Goal: Find specific page/section: Find specific page/section

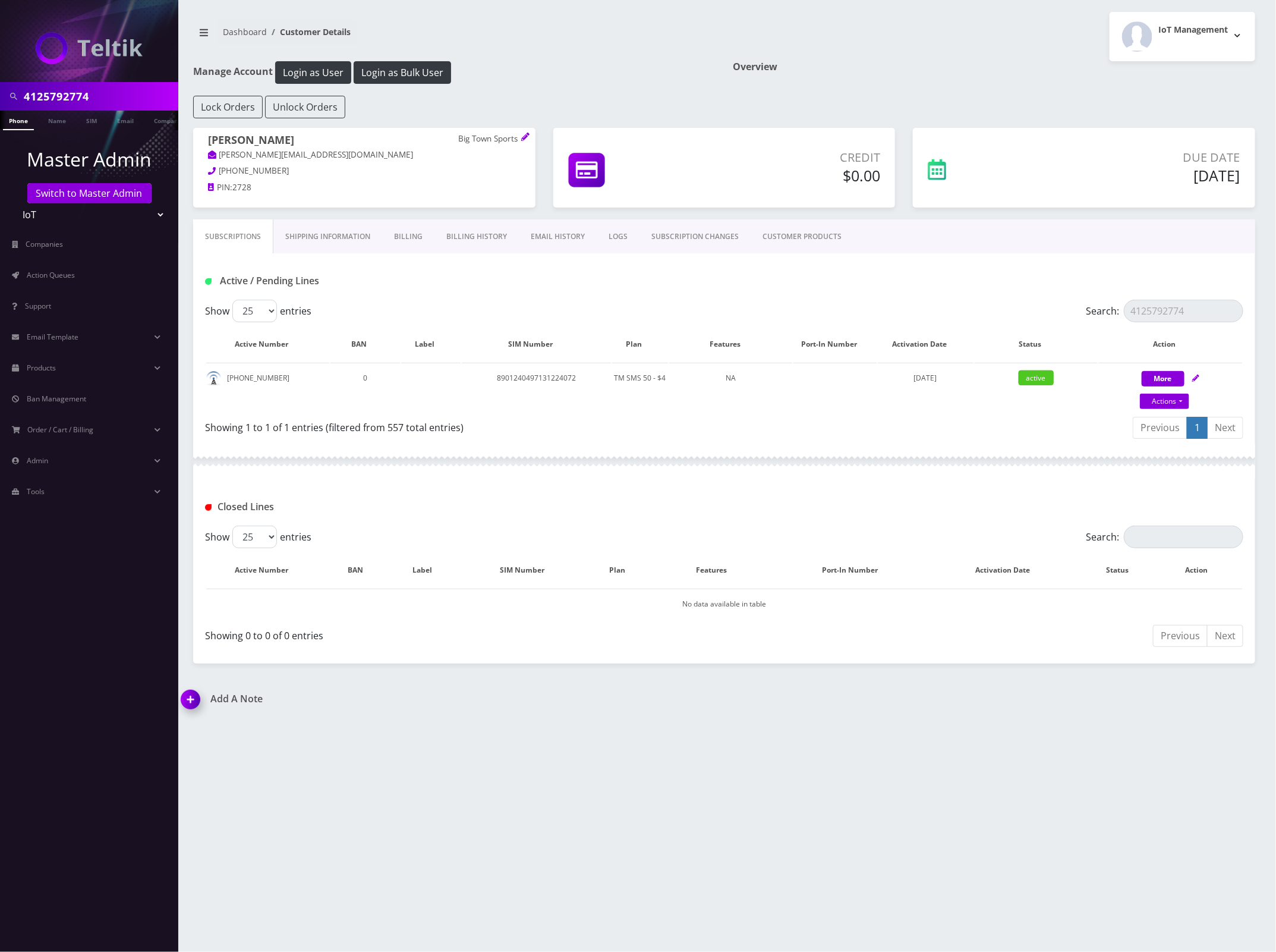
scroll to position [0, 6]
drag, startPoint x: 111, startPoint y: 96, endPoint x: 1, endPoint y: 84, distance: 110.7
click at [0, 82] on html "4125792774 Phone Name SIM Email Company Customer Master Admin Switch to Master …" at bounding box center [638, 476] width 1276 height 952
paste input "[PHONE_NUMBER]"
drag, startPoint x: 72, startPoint y: 97, endPoint x: 83, endPoint y: 99, distance: 11.2
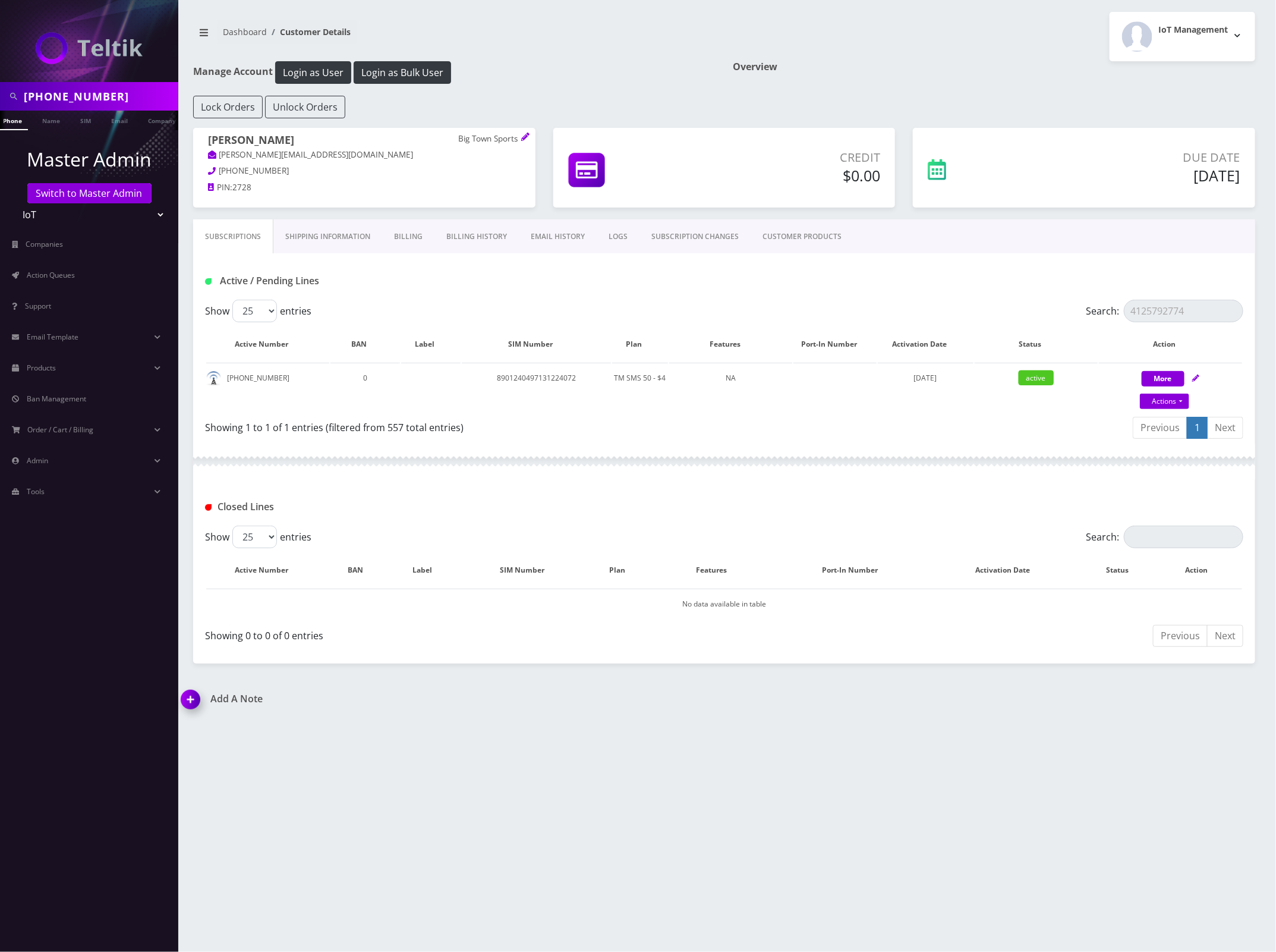
click at [73, 97] on input "[PHONE_NUMBER]" at bounding box center [100, 96] width 152 height 23
type input "9125180966"
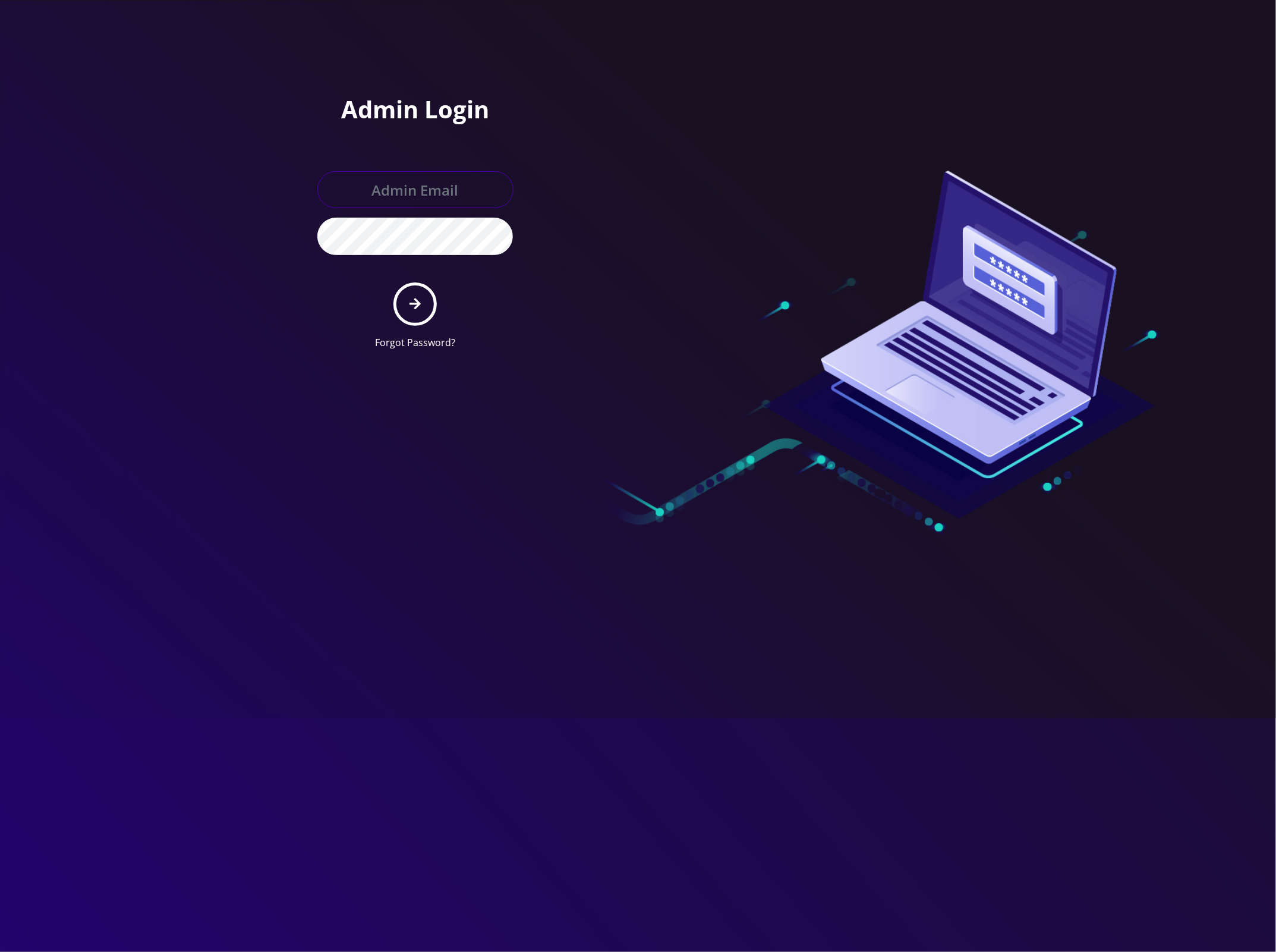
type input "[EMAIL_ADDRESS][DOMAIN_NAME]"
click at [415, 308] on icon "submit" at bounding box center [415, 304] width 12 height 12
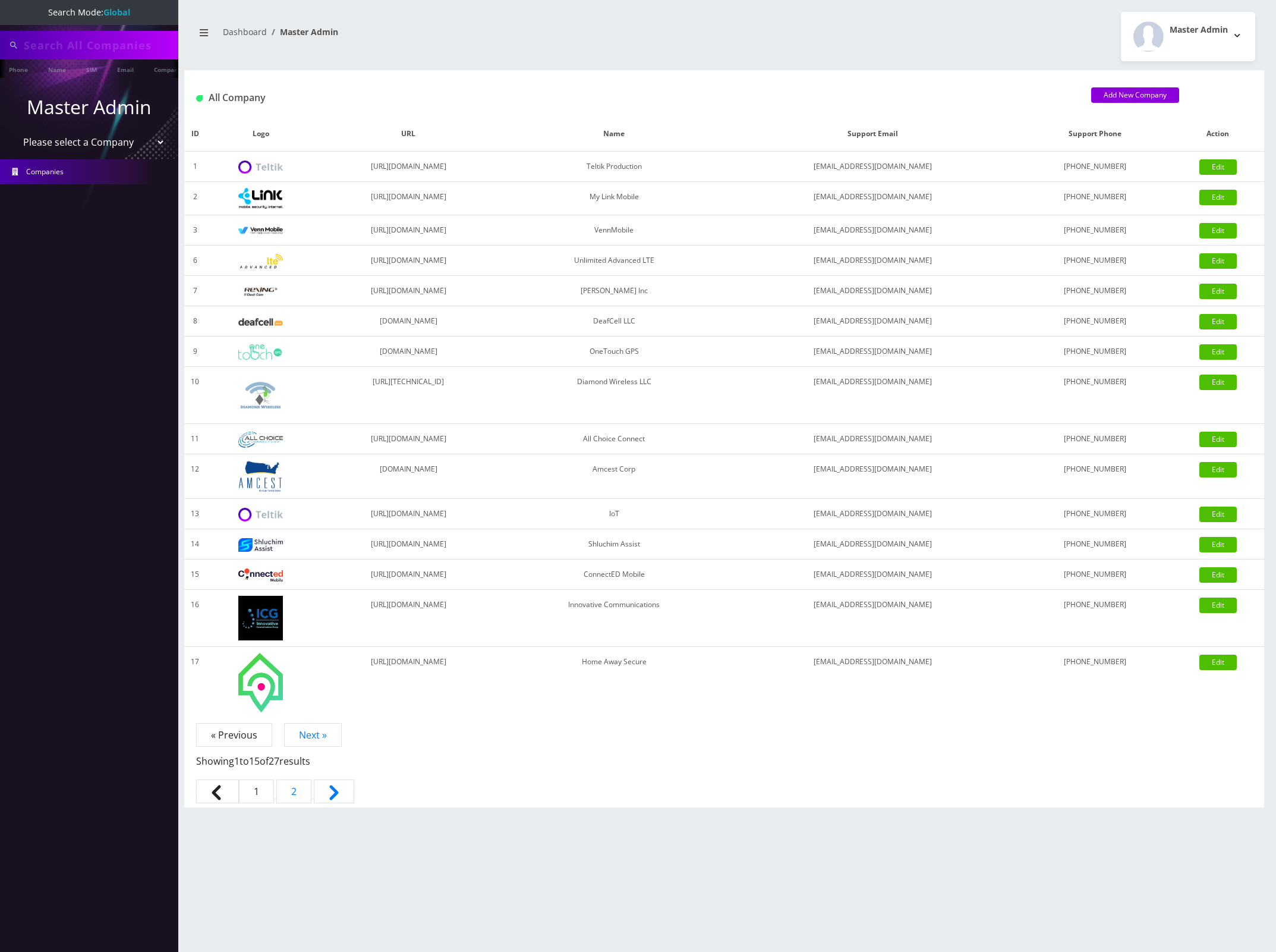
type input "9125180966"
click at [19, 69] on link "Phone" at bounding box center [18, 69] width 31 height 20
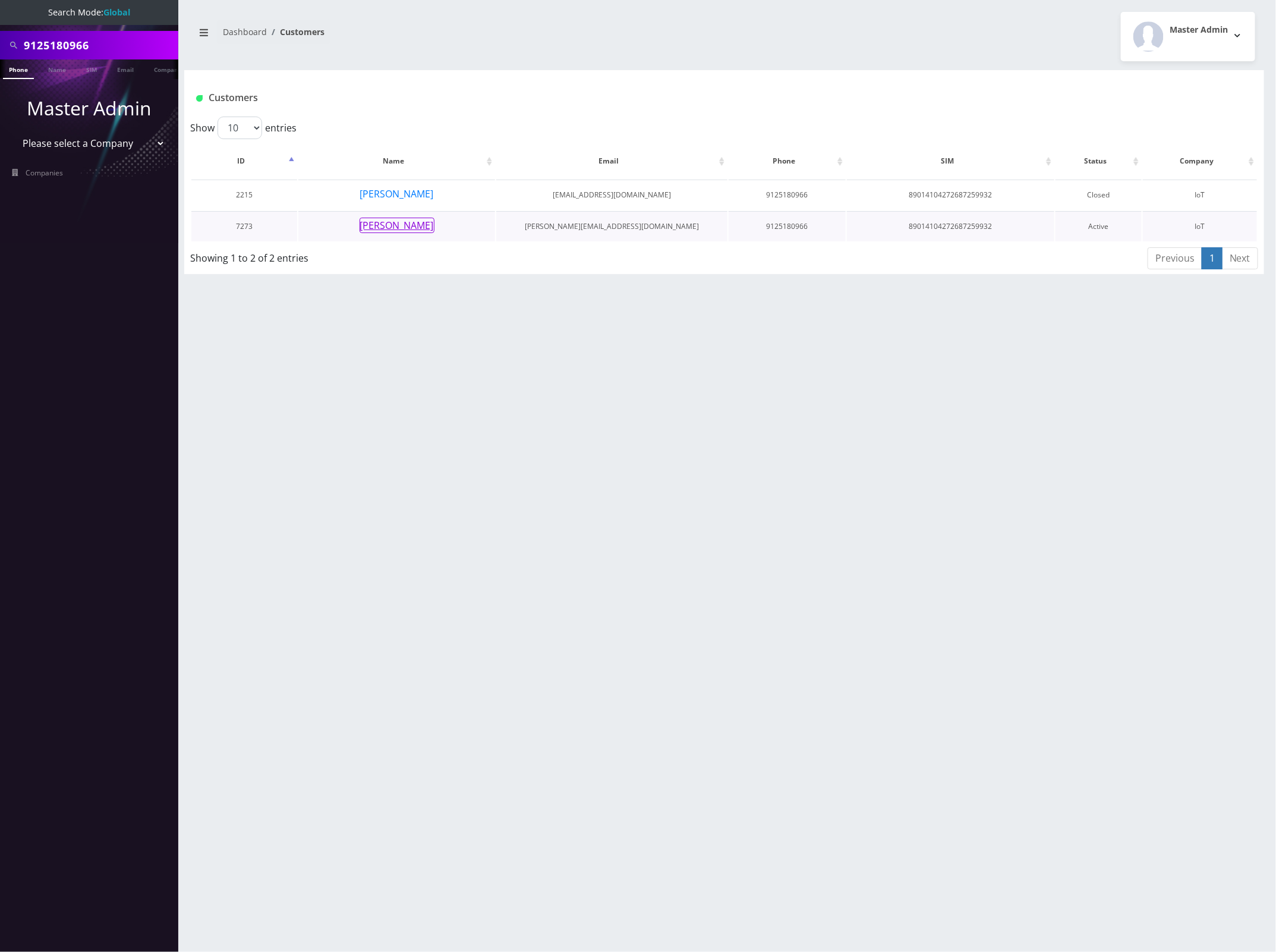
click at [405, 225] on button "[PERSON_NAME]" at bounding box center [397, 225] width 75 height 16
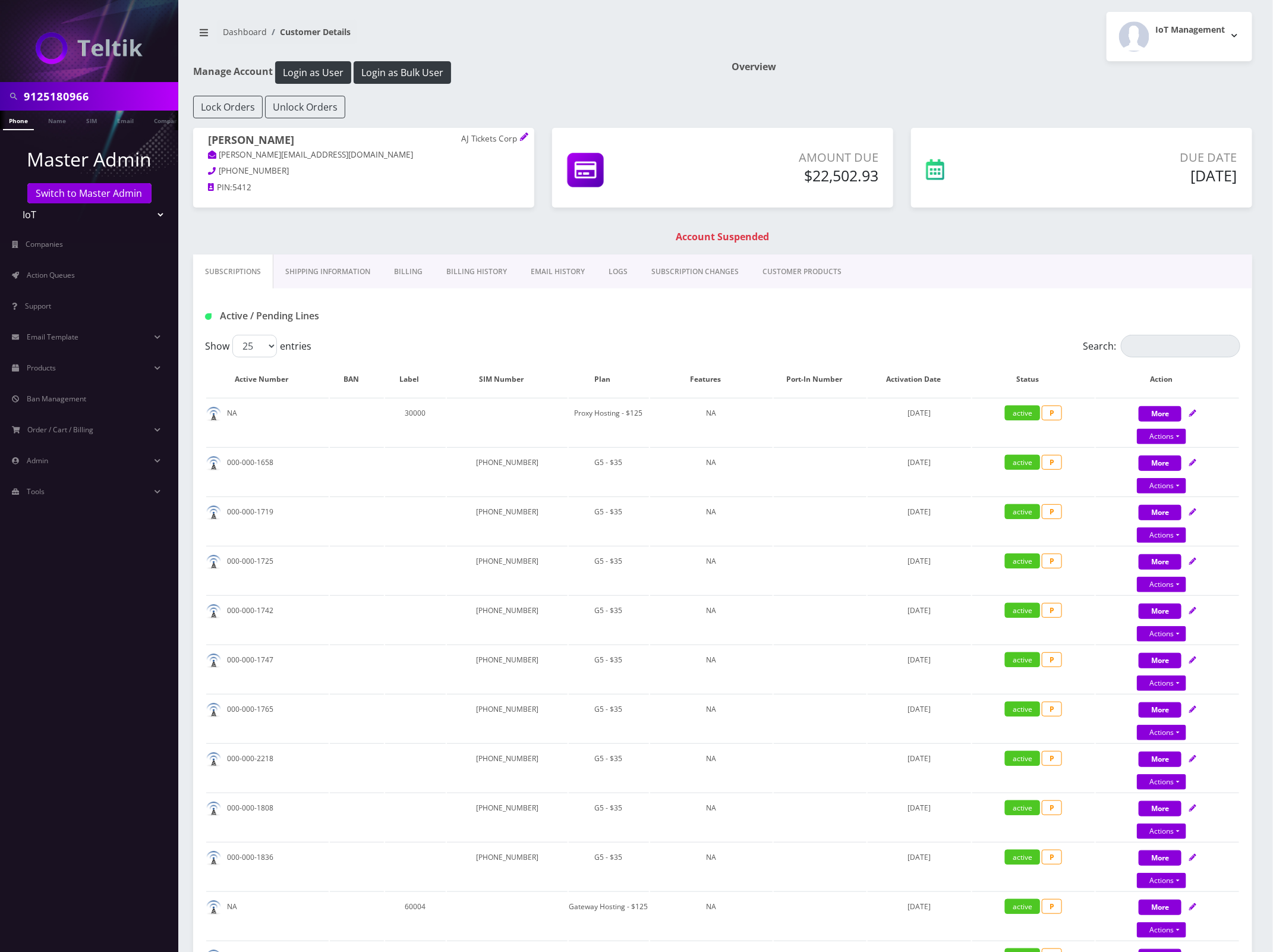
drag, startPoint x: 103, startPoint y: 96, endPoint x: -6, endPoint y: 93, distance: 109.0
click at [1167, 346] on input "Search:" at bounding box center [1180, 345] width 119 height 23
paste input "9125180966"
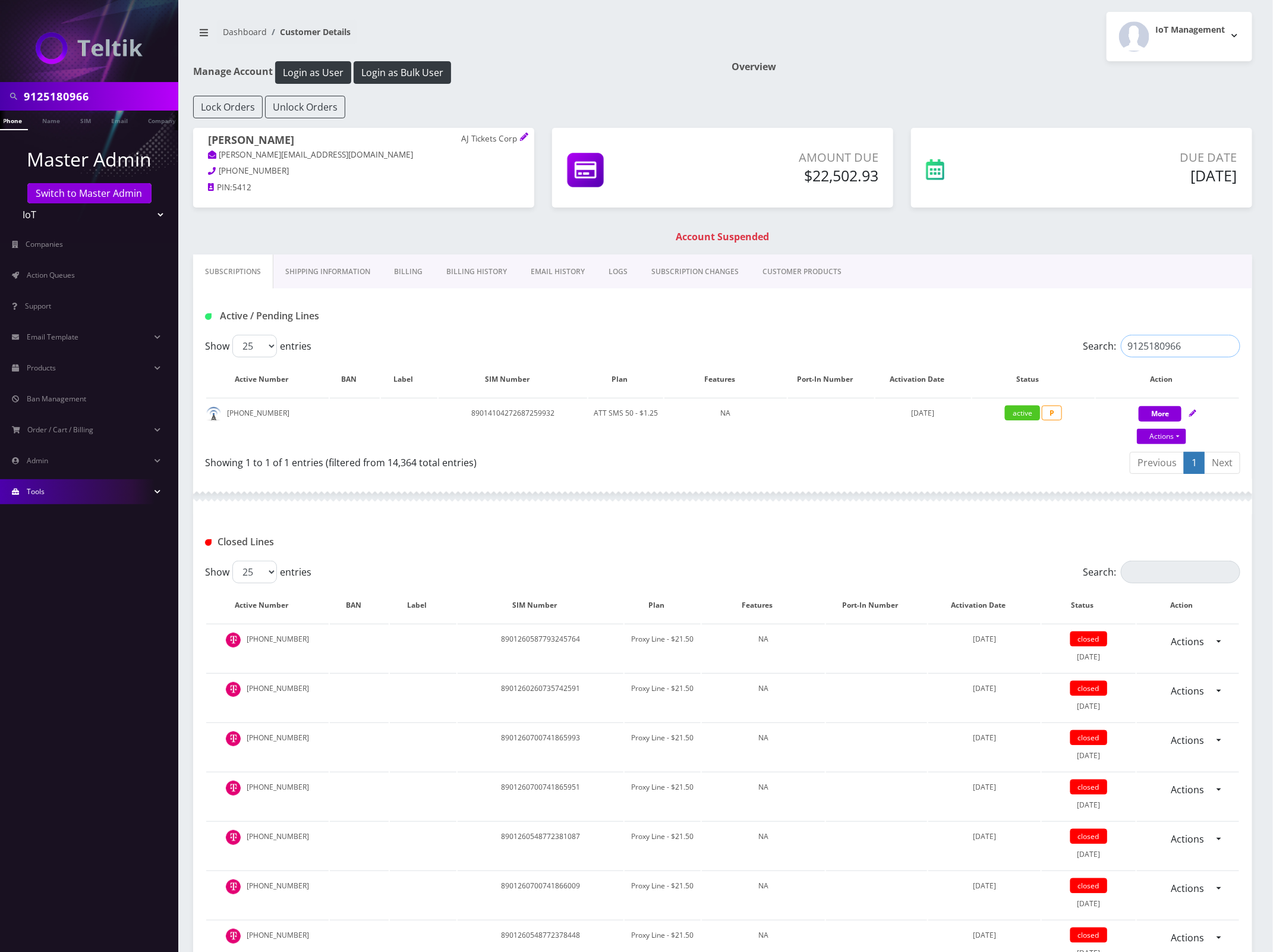
type input "9125180966"
